Goal: Task Accomplishment & Management: Manage account settings

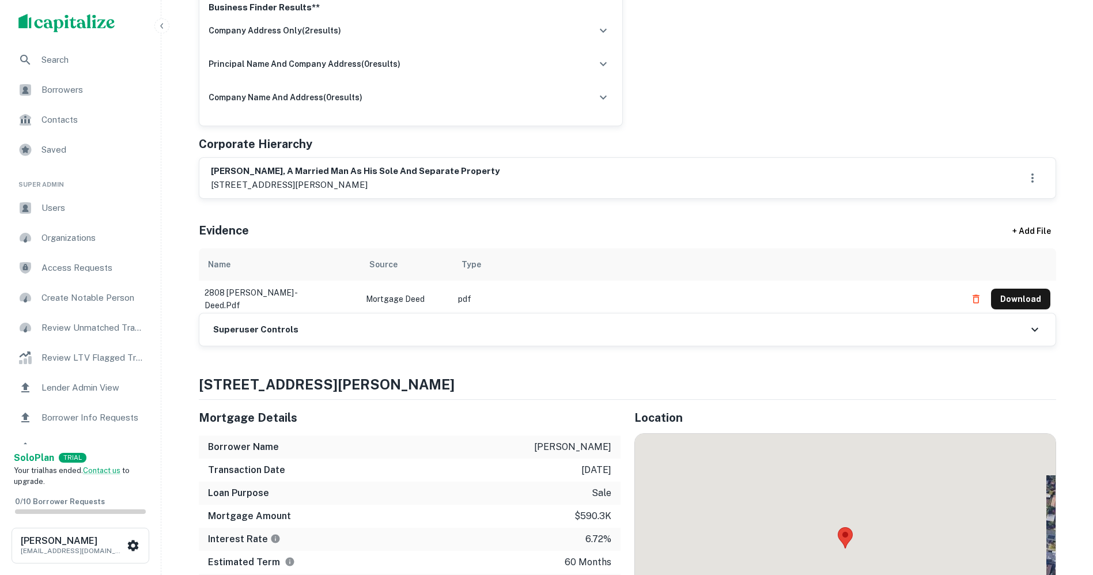
scroll to position [461, 0]
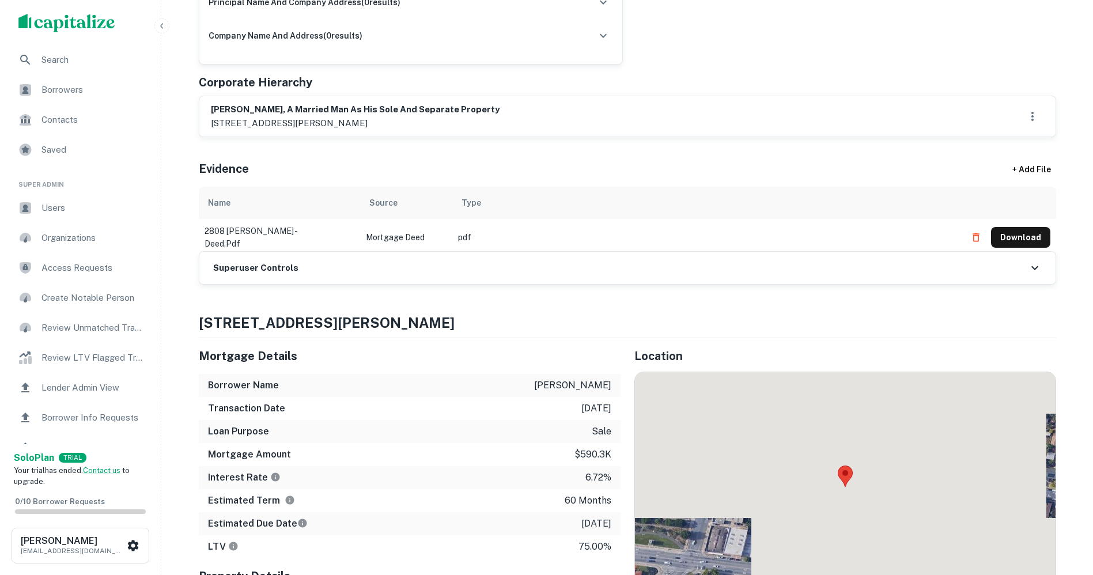
click at [315, 270] on div "Superuser Controls" at bounding box center [627, 268] width 856 height 32
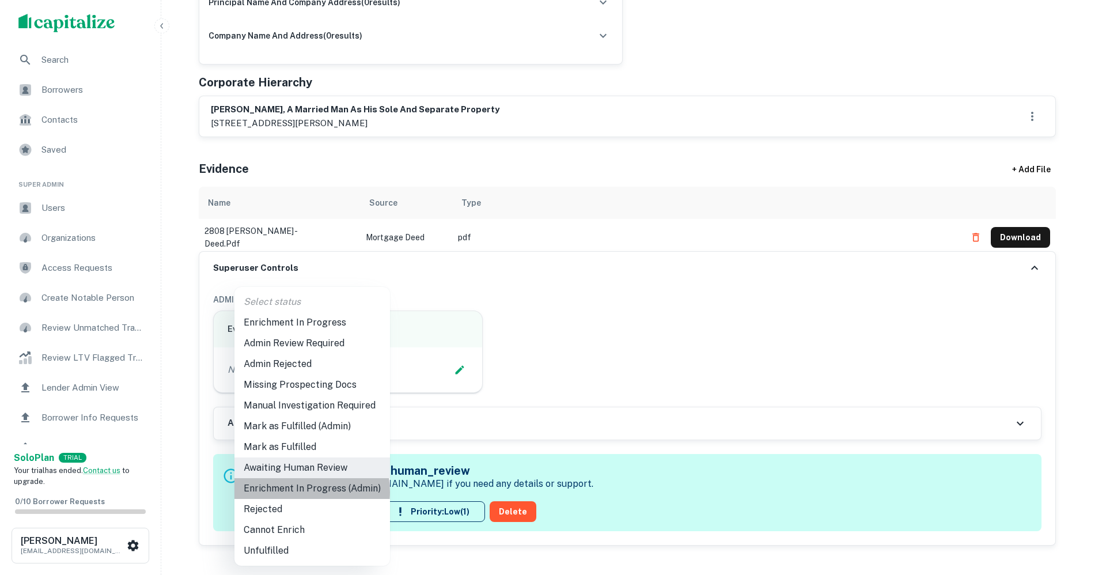
click at [297, 492] on li "Enrichment In Progress (Admin)" at bounding box center [313, 488] width 156 height 21
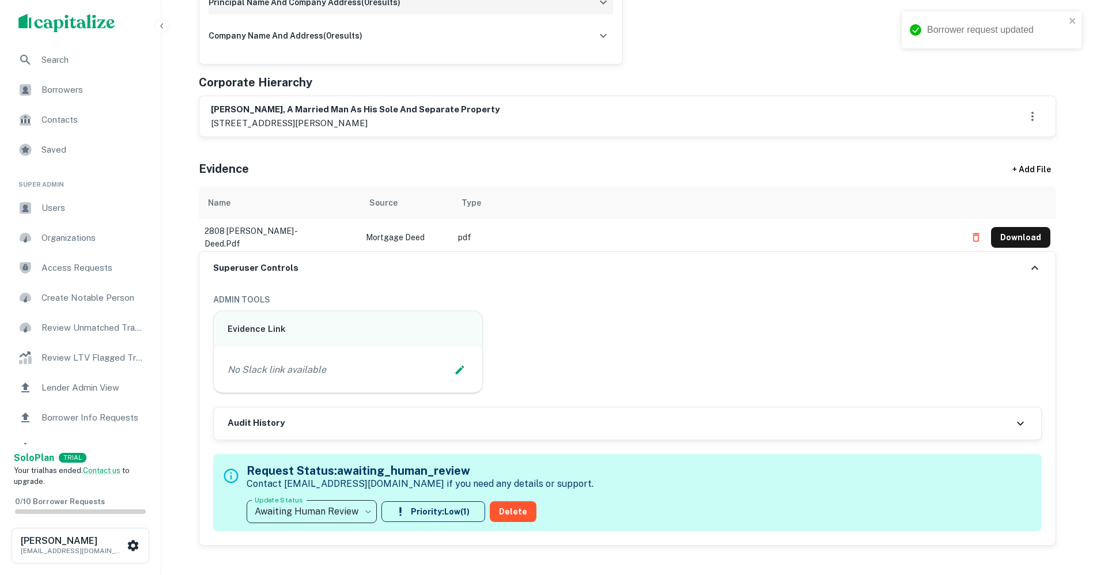
type input "**********"
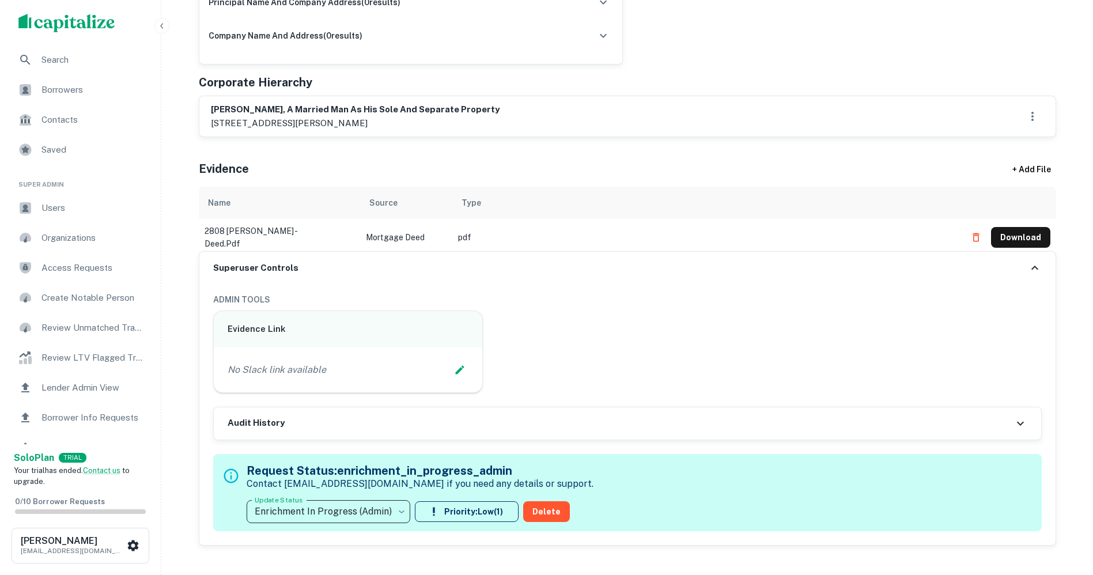
click at [461, 365] on icon "Edit Slack Link" at bounding box center [460, 370] width 12 height 12
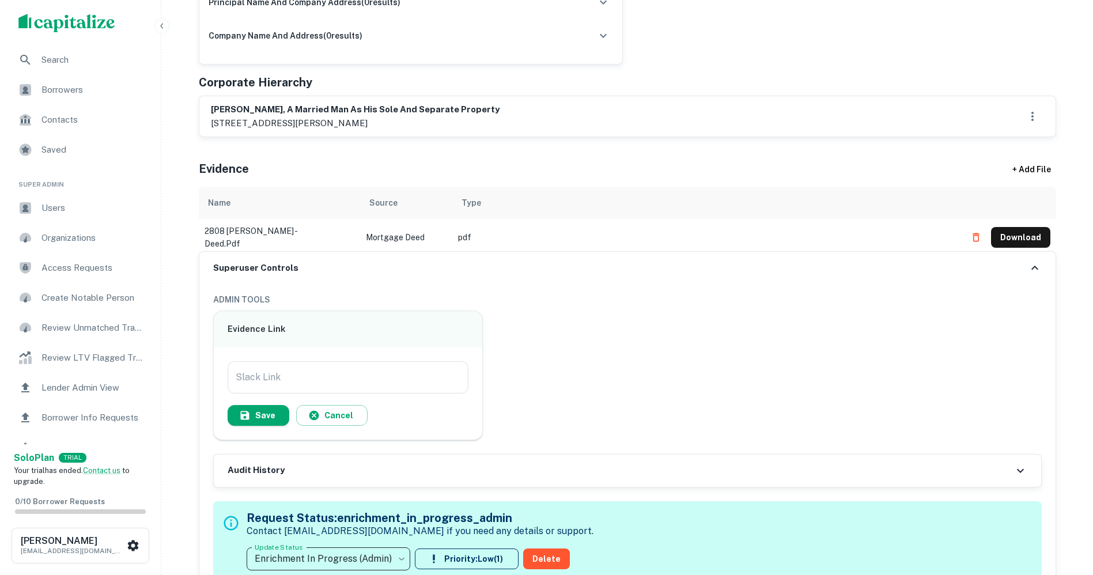
click at [245, 375] on input "Slack Link" at bounding box center [348, 377] width 241 height 32
paste input "**********"
type input "**********"
click at [269, 410] on button "Save" at bounding box center [259, 415] width 62 height 21
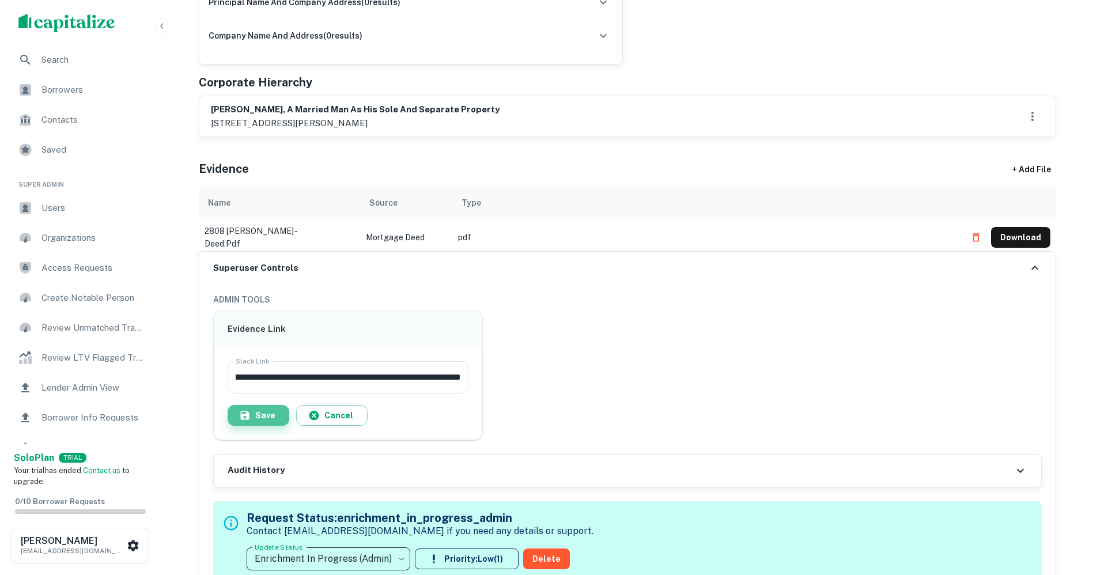
scroll to position [0, 0]
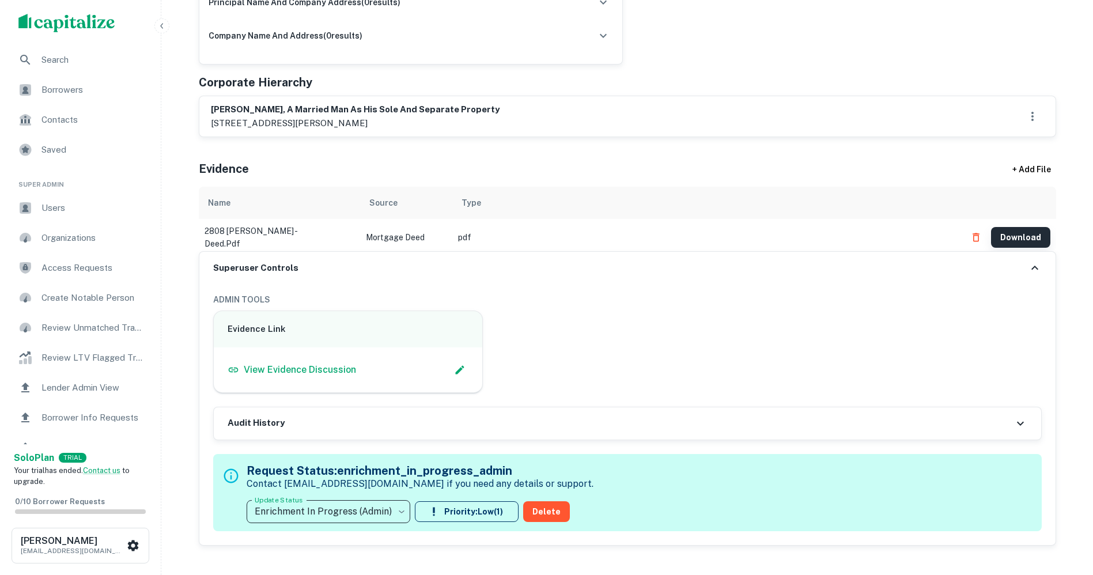
click at [1021, 233] on button "Download" at bounding box center [1020, 237] width 59 height 21
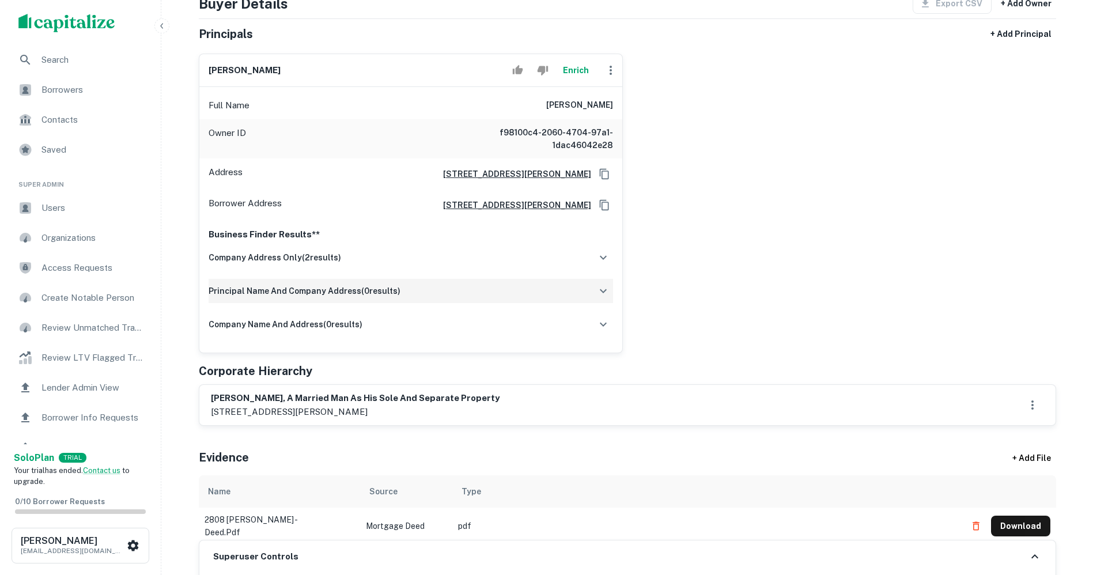
scroll to position [173, 0]
click at [228, 409] on p "[STREET_ADDRESS][PERSON_NAME]" at bounding box center [355, 412] width 289 height 14
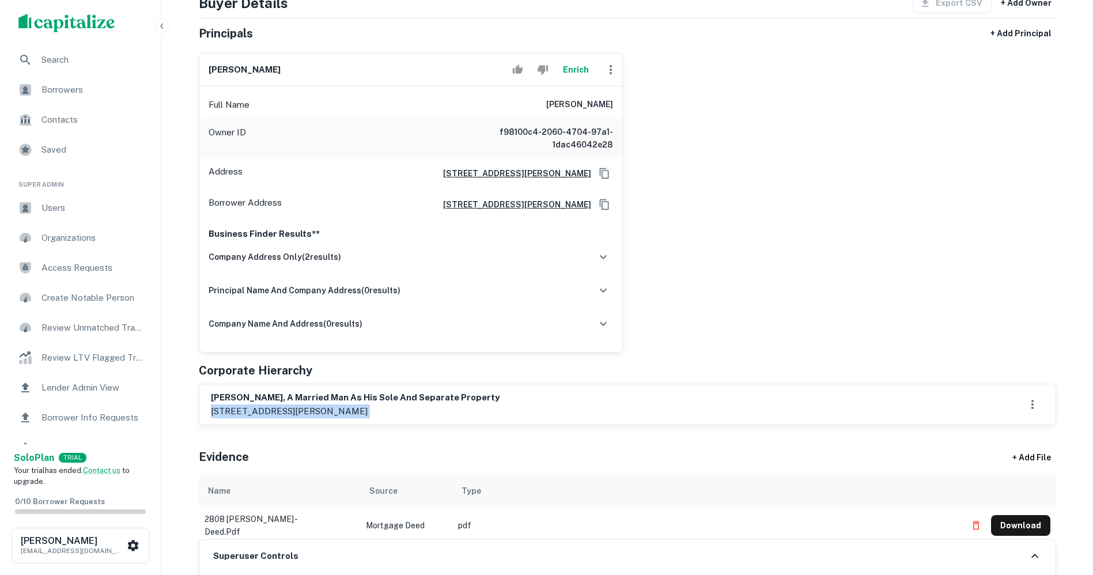
click at [228, 409] on p "[STREET_ADDRESS][PERSON_NAME]" at bounding box center [355, 412] width 289 height 14
click at [222, 72] on h6 "[PERSON_NAME]" at bounding box center [245, 69] width 72 height 13
copy div "[PERSON_NAME]"
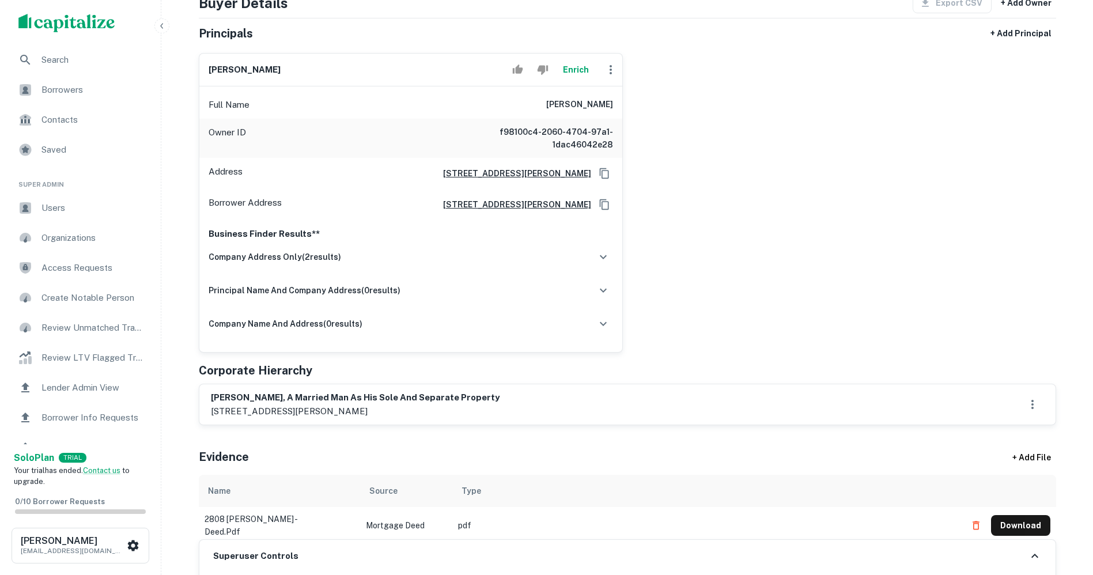
click at [236, 397] on h6 "[PERSON_NAME], a married man as his sole and separate property" at bounding box center [355, 397] width 289 height 13
copy h6 "[PERSON_NAME], a married man as his sole and separate property"
click at [520, 393] on div "[PERSON_NAME], a married man as his sole and separate property [STREET_ADDRESS]…" at bounding box center [627, 404] width 833 height 27
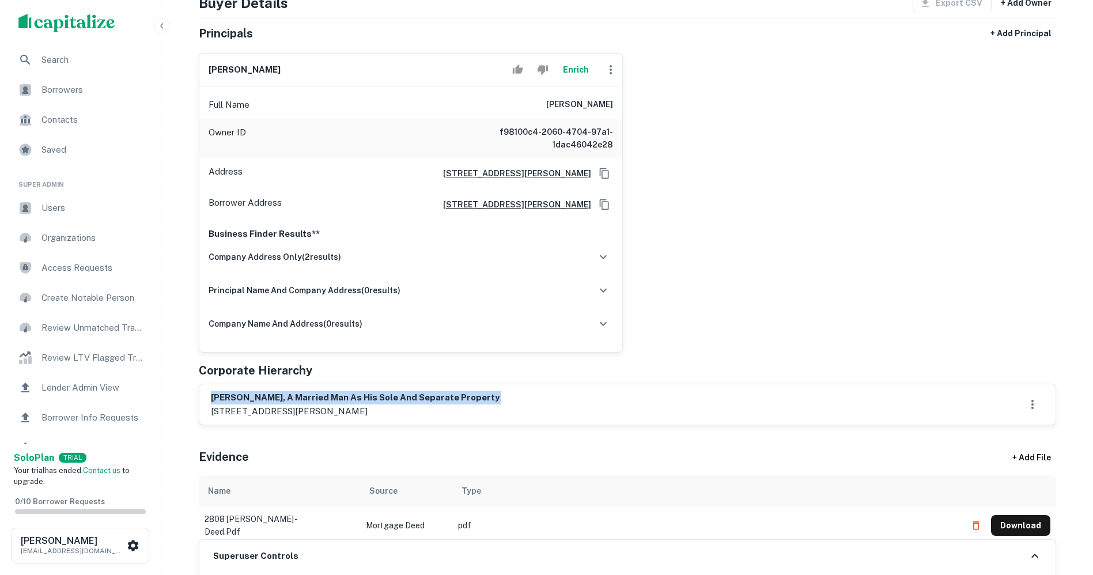
click at [269, 396] on h6 "[PERSON_NAME], a married man as his sole and separate property" at bounding box center [355, 397] width 289 height 13
drag, startPoint x: 269, startPoint y: 396, endPoint x: 294, endPoint y: 411, distance: 28.7
click at [294, 411] on div "[PERSON_NAME], a married man as his sole and separate property [STREET_ADDRESS]…" at bounding box center [355, 404] width 289 height 27
drag, startPoint x: 649, startPoint y: 364, endPoint x: 605, endPoint y: 356, distance: 44.6
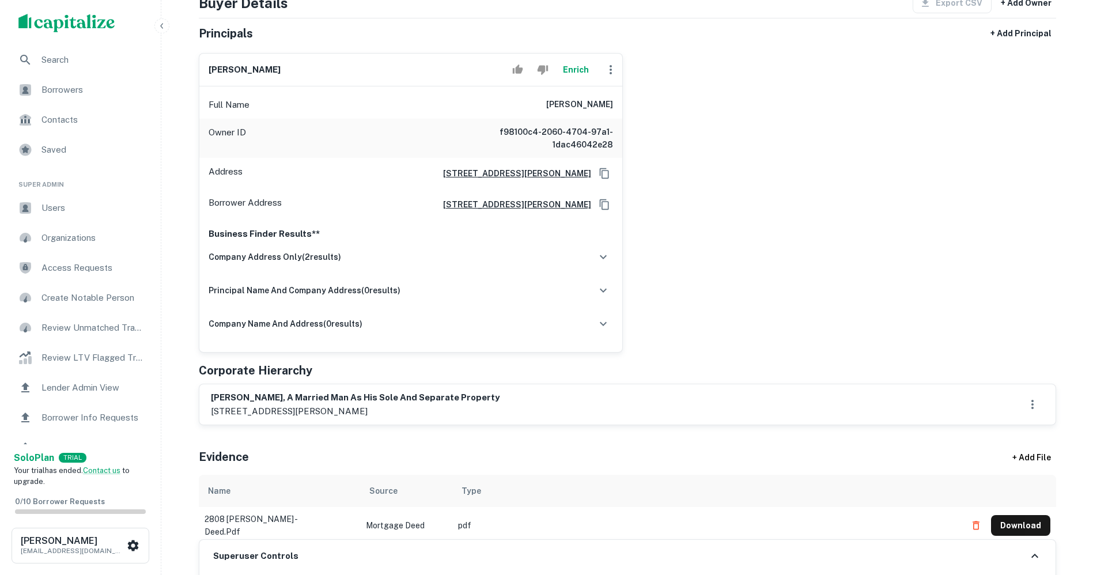
click at [649, 364] on div "Corporate Hierarchy" at bounding box center [628, 370] width 858 height 17
drag, startPoint x: 228, startPoint y: 396, endPoint x: 658, endPoint y: 357, distance: 431.6
click at [664, 355] on div "Principals + Add Principal [PERSON_NAME] Full Name [PERSON_NAME] Owner ID f9810…" at bounding box center [628, 224] width 858 height 402
click at [327, 395] on h6 "[PERSON_NAME], a married man as his sole and separate property" at bounding box center [355, 397] width 289 height 13
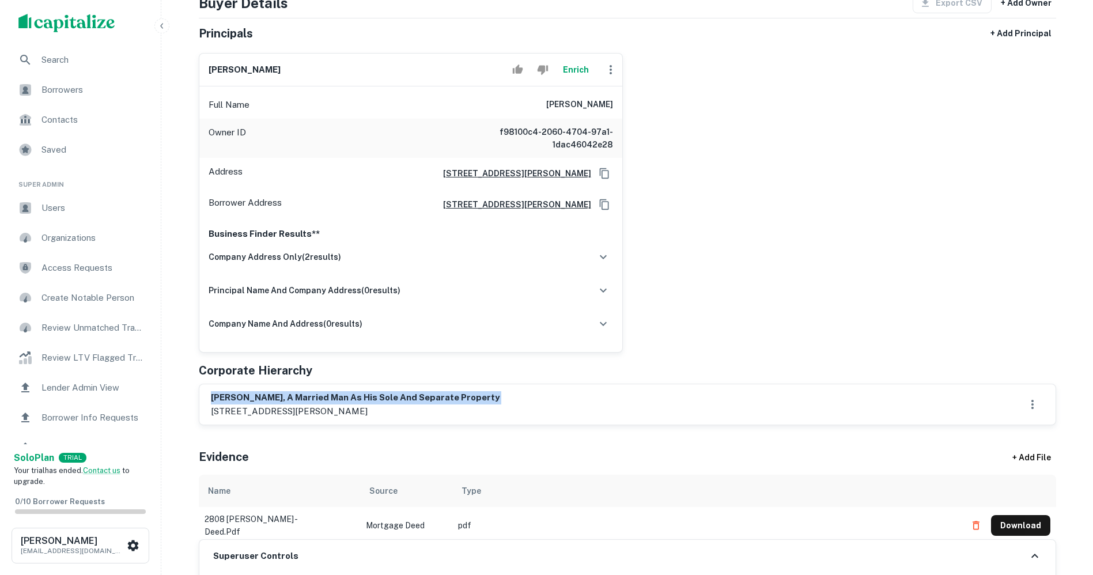
click at [327, 395] on h6 "[PERSON_NAME], a married man as his sole and separate property" at bounding box center [355, 397] width 289 height 13
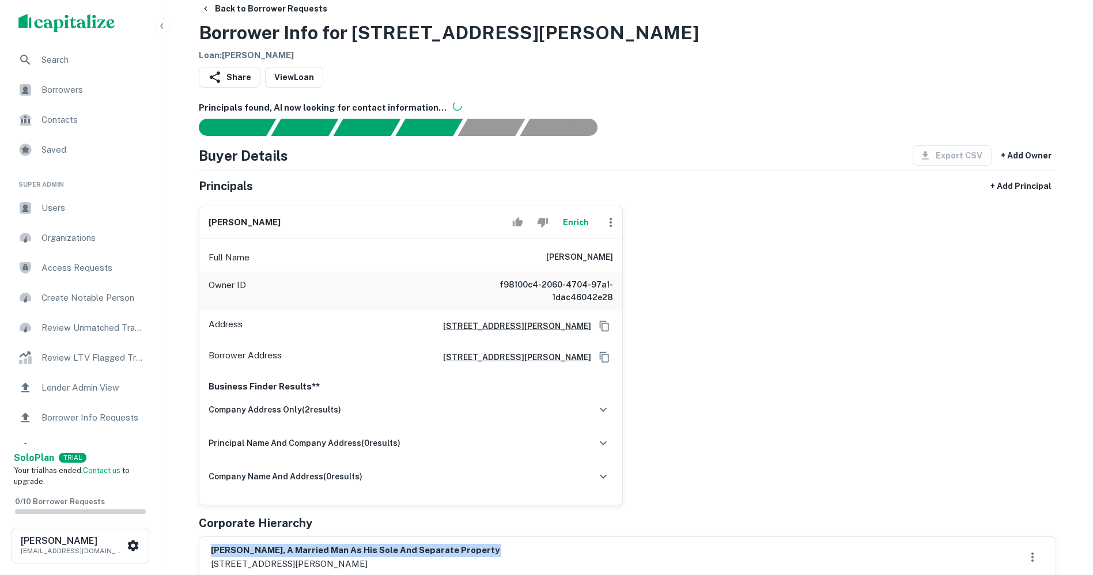
scroll to position [0, 0]
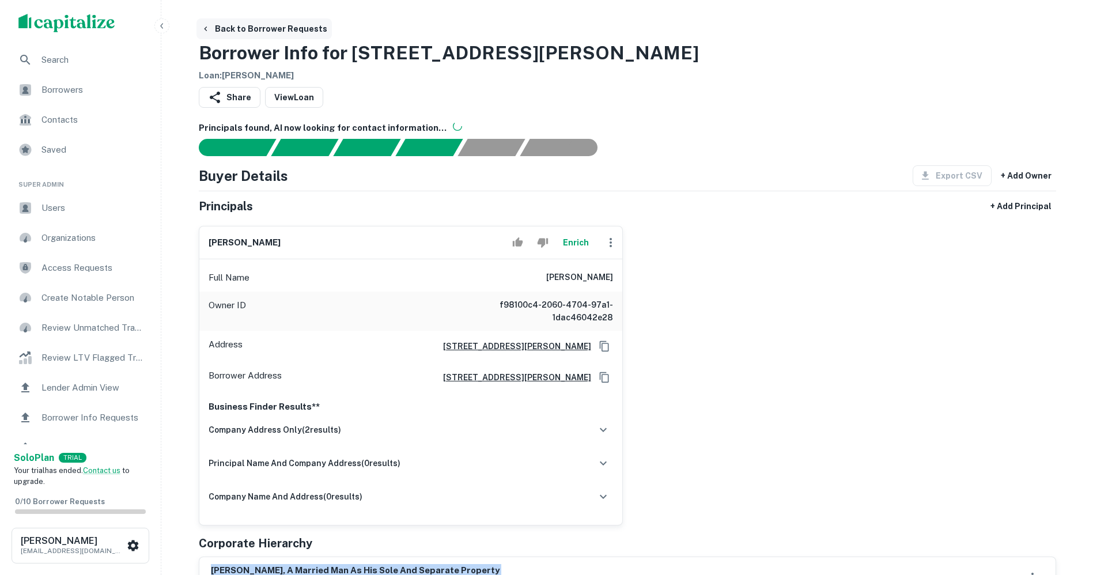
click at [206, 27] on icon "button" at bounding box center [205, 29] width 3 height 5
